Goal: Find specific page/section: Find specific page/section

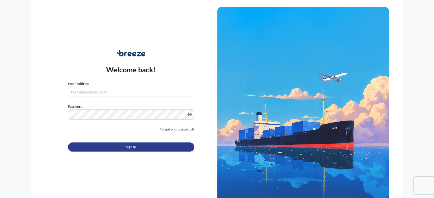
type input "[EMAIL_ADDRESS][PERSON_NAME][DOMAIN_NAME]"
click at [147, 149] on button "Sign In" at bounding box center [131, 147] width 126 height 9
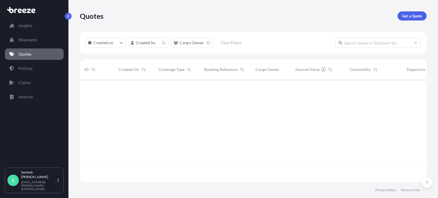
scroll to position [101, 342]
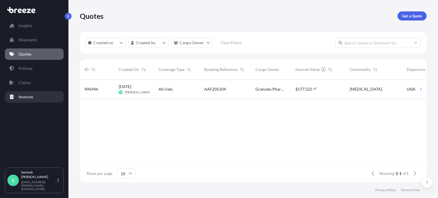
click at [35, 96] on link "Invoices" at bounding box center [34, 96] width 59 height 11
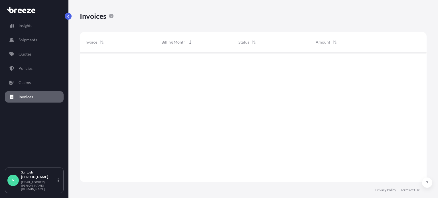
scroll to position [146, 342]
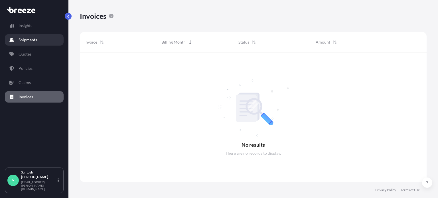
click at [27, 42] on p "Shipments" at bounding box center [28, 40] width 19 height 6
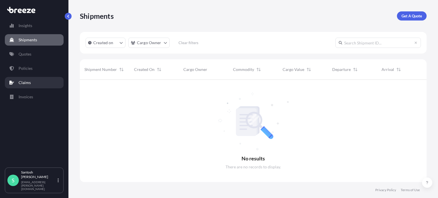
scroll to position [119, 342]
click at [29, 76] on div "Insights Shipments Quotes Policies Claims Invoices" at bounding box center [34, 91] width 59 height 153
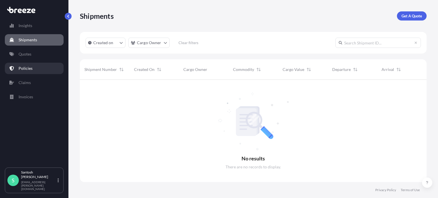
click at [29, 68] on p "Policies" at bounding box center [26, 69] width 14 height 6
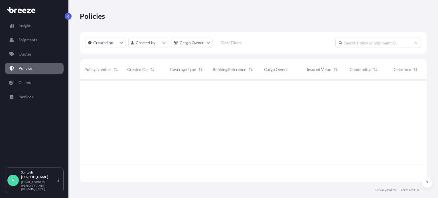
scroll to position [101, 342]
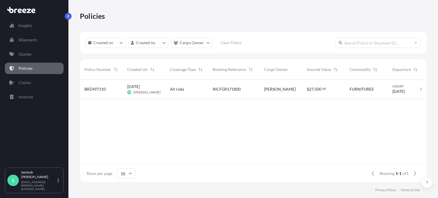
click at [199, 91] on div "All risks" at bounding box center [187, 89] width 34 height 6
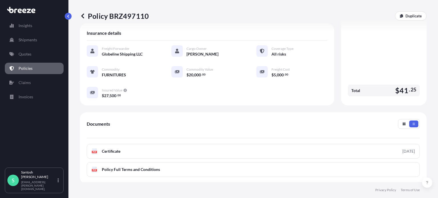
scroll to position [171, 0]
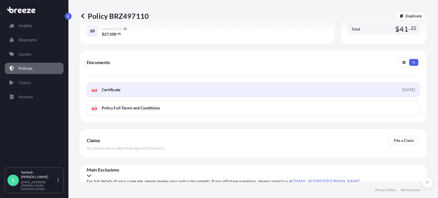
click at [148, 91] on link "PDF Certificate [DATE]" at bounding box center [253, 89] width 333 height 15
